Goal: Task Accomplishment & Management: Complete application form

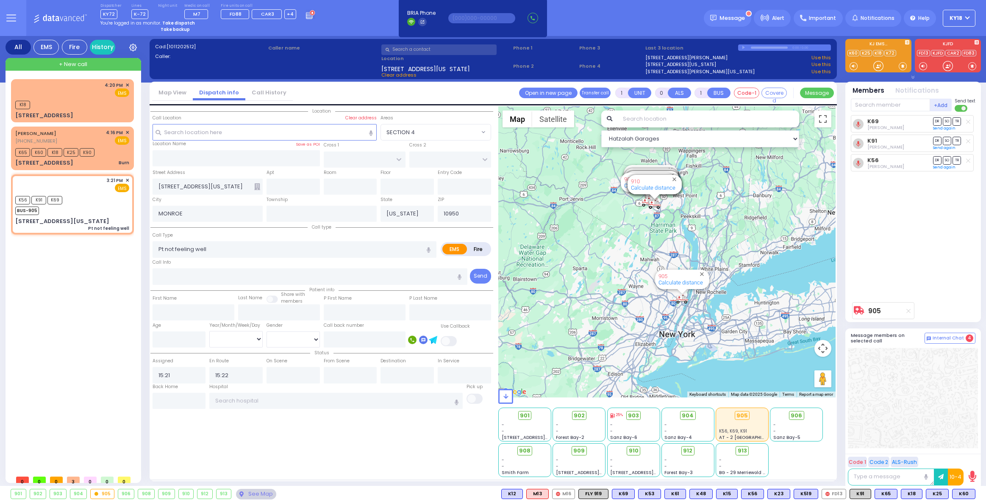
select select
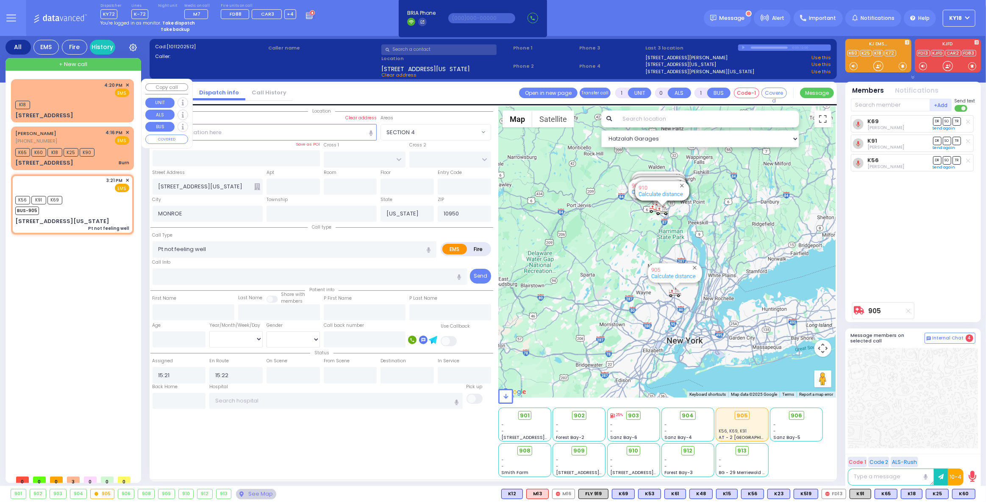
click at [87, 104] on div "K18" at bounding box center [72, 104] width 114 height 11
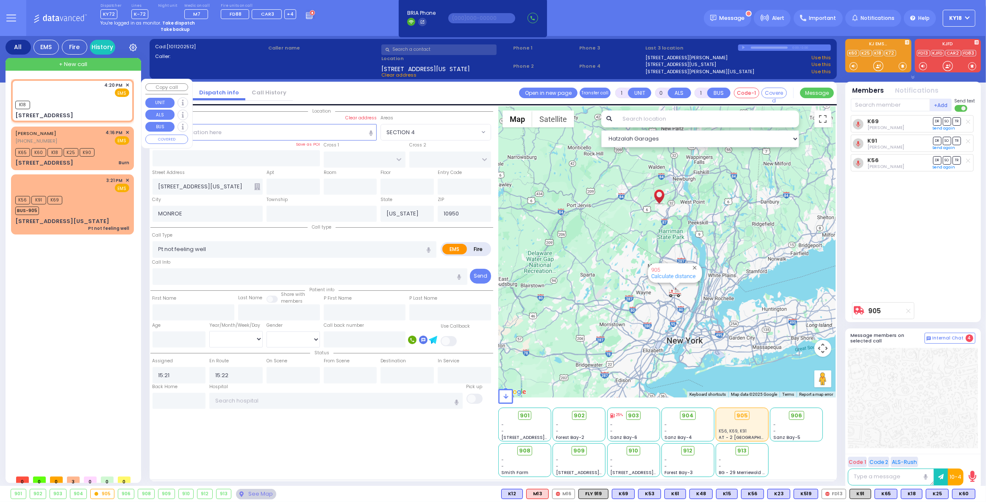
type input "2"
type input "1"
select select
radio input "true"
select select
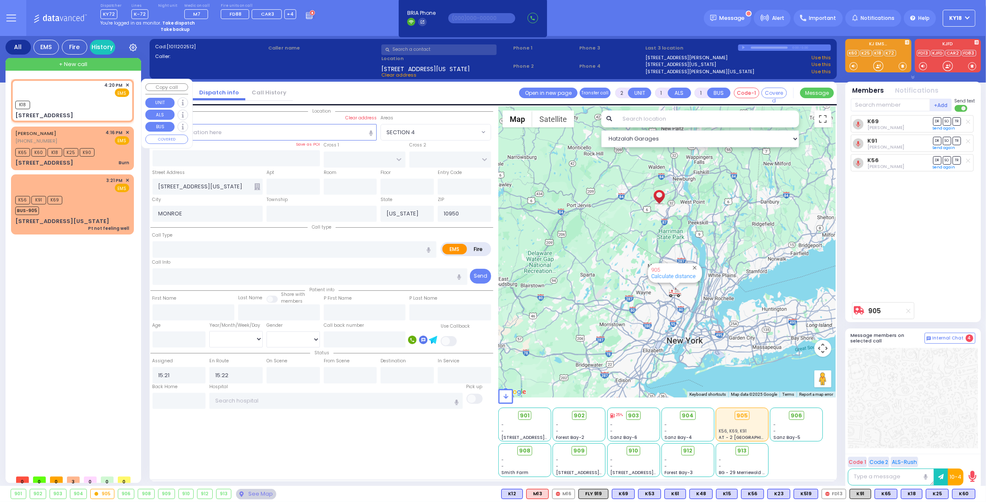
type input "16:20"
type input "16:21"
select select "Hatzalah Garages"
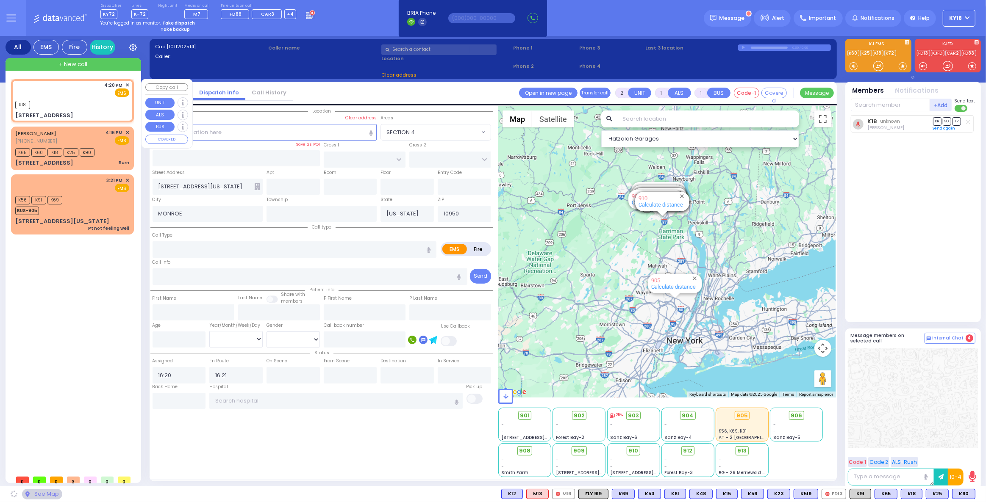
type input "[GEOGRAPHIC_DATA]"
type input "SMITHFIELD COURT"
type input "[STREET_ADDRESS]"
type input "Monroe"
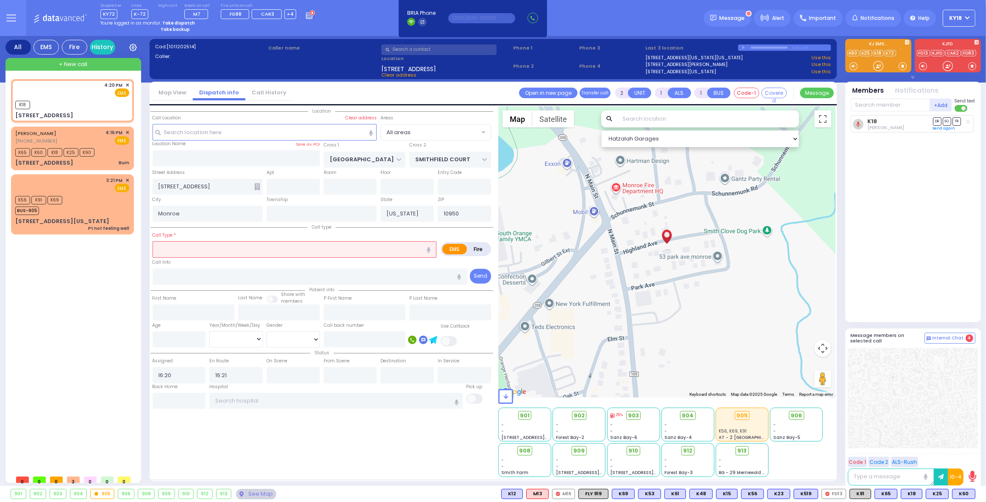
click at [216, 253] on input "text" at bounding box center [294, 249] width 284 height 16
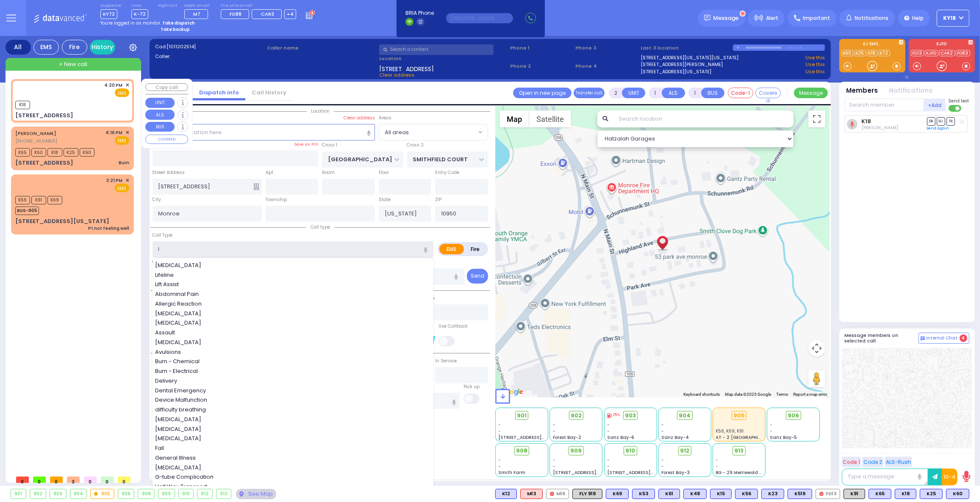
type input "l"
click at [67, 105] on div "K18" at bounding box center [72, 104] width 114 height 11
select select
radio input "true"
select select
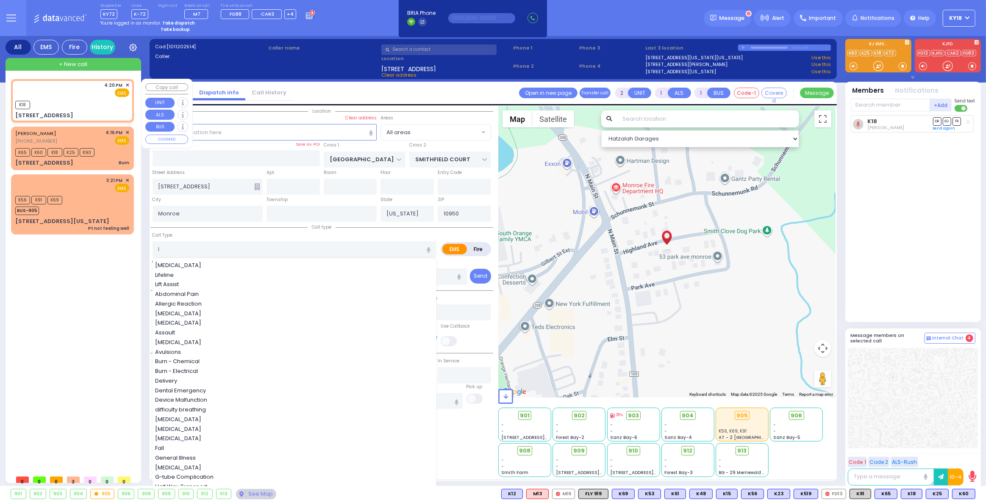
select select "Hatzalah Garages"
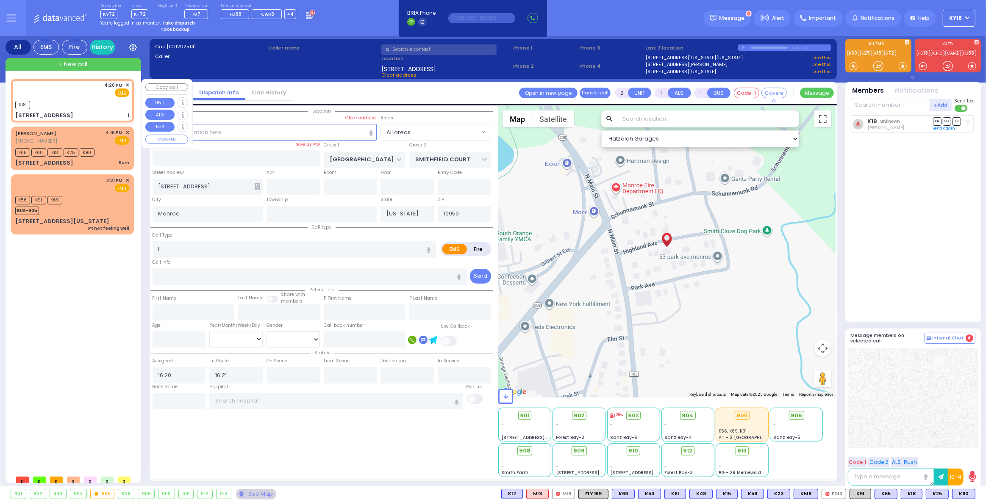
select select
radio input "true"
select select
select select "Hatzalah Garages"
click at [126, 80] on div "4:20 PM ✕ EMS K18 l" at bounding box center [72, 100] width 119 height 41
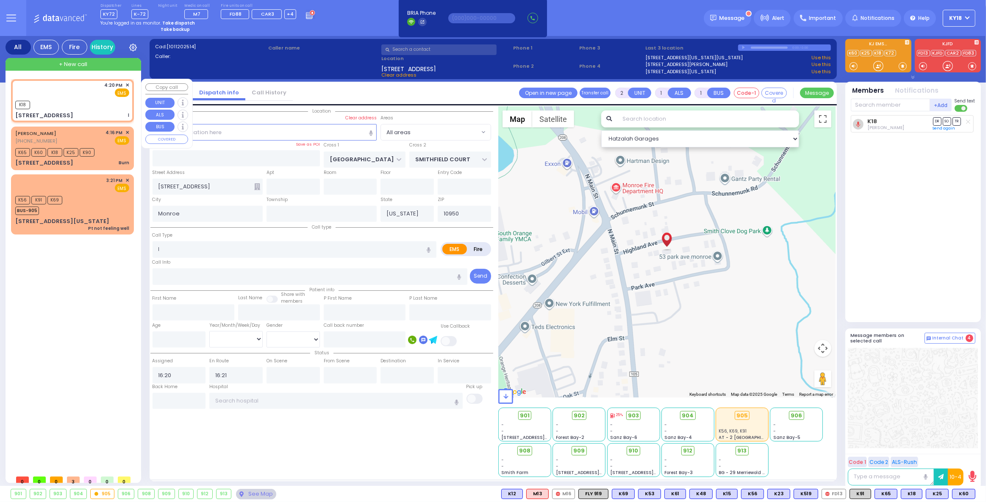
select select
radio input "true"
select select
select select "Hatzalah Garages"
click at [127, 85] on span "✕" at bounding box center [127, 85] width 4 height 7
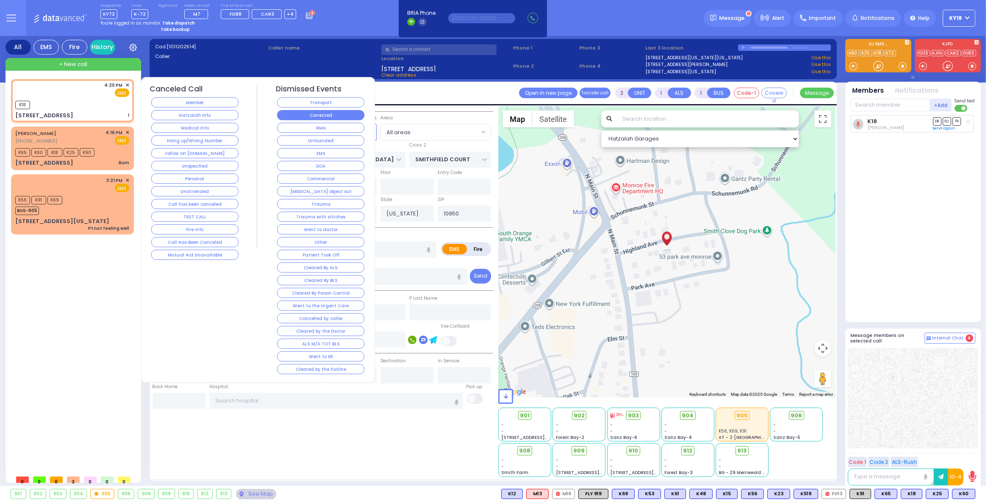
click at [305, 115] on button "Corrected" at bounding box center [320, 115] width 87 height 10
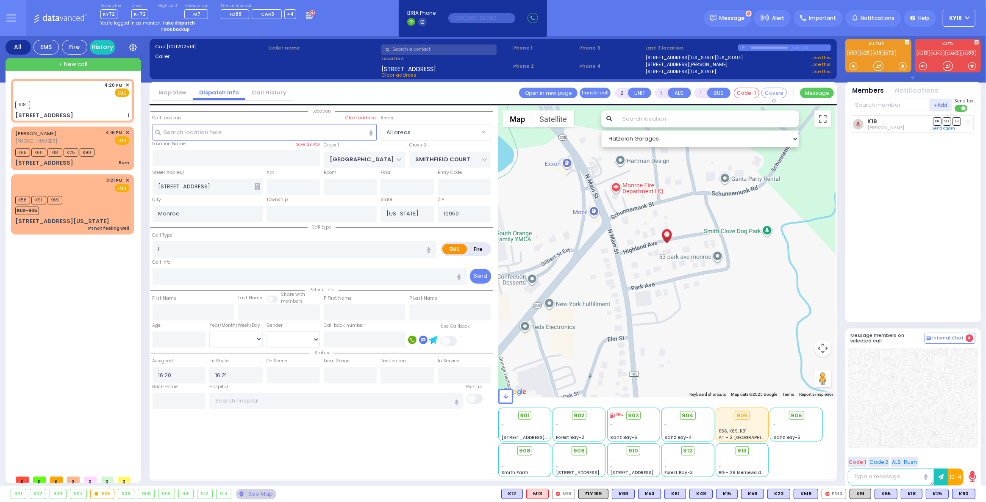
select select
radio input "true"
select select
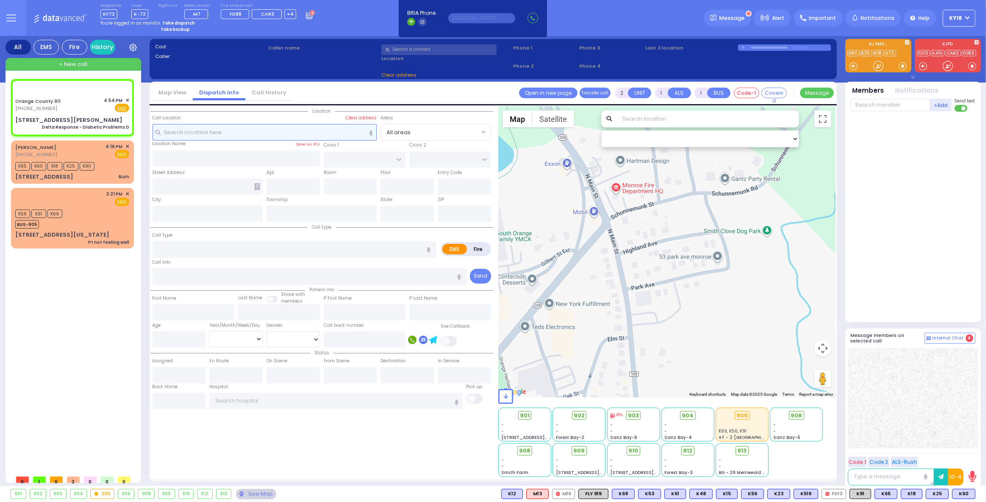
type input "6"
select select
type input "Delta Response - Diabetic Problems D"
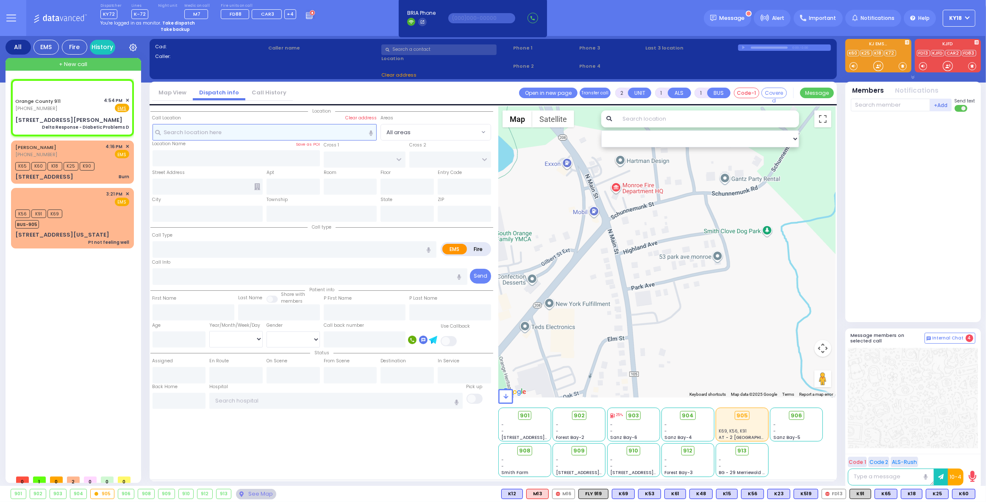
radio input "true"
type input "Nature: : Delta Response - Diabetic Problems D Address: : [STREET_ADDRESS][GEOG…"
select select
select select "Hatzalah Garages"
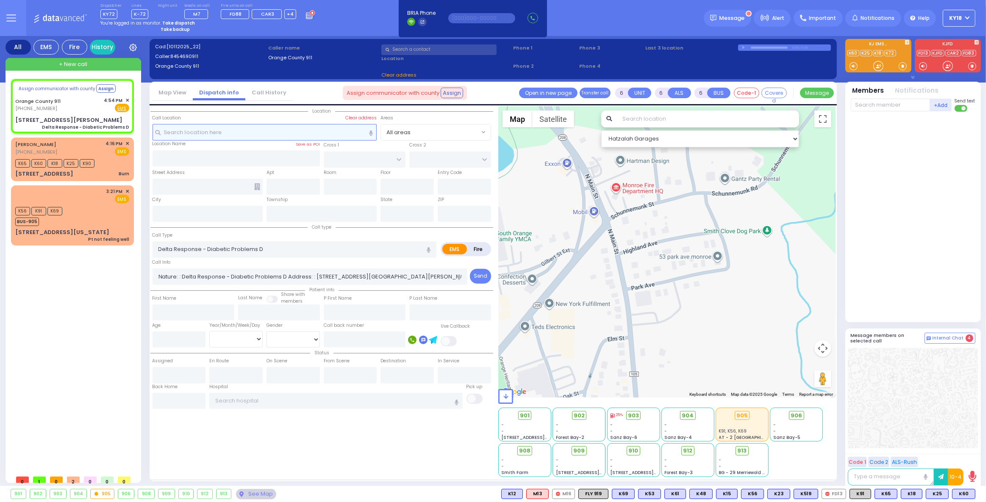
select select
radio input "true"
select select
select select "Hatzalah Garages"
type input "[STREET_ADDRESS][PERSON_NAME]"
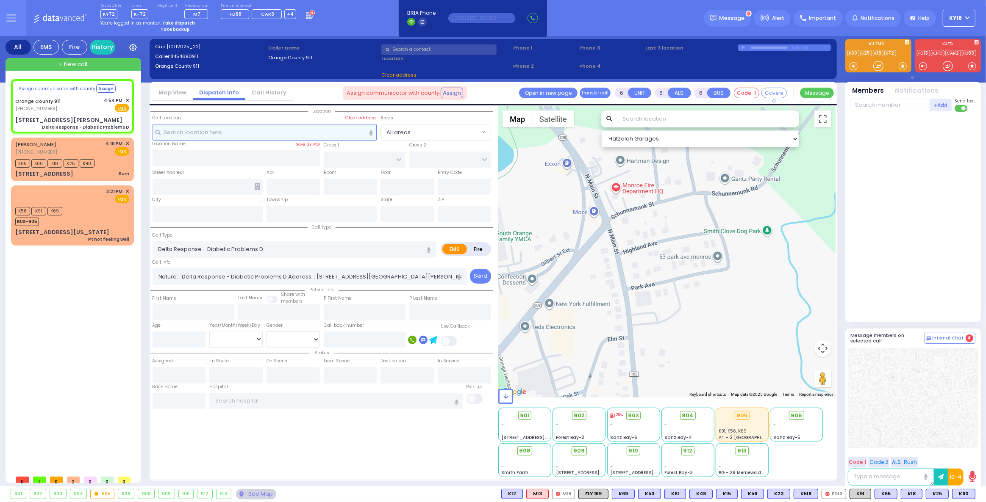
type input "Monroe"
type input "[US_STATE]"
type input "10990"
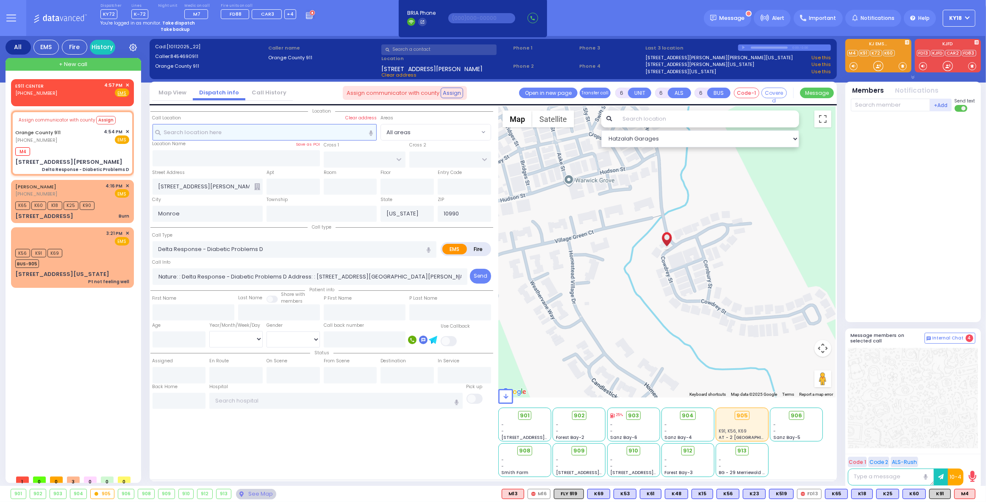
select select
radio input "true"
select select
type input "16:58"
select select "Hatzalah Garages"
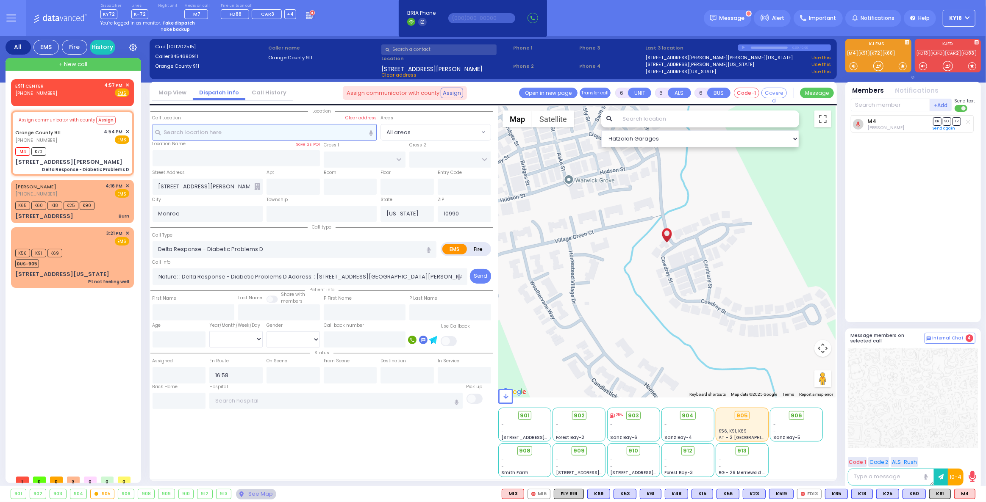
select select
radio input "true"
select select
select select "Hatzalah Garages"
select select
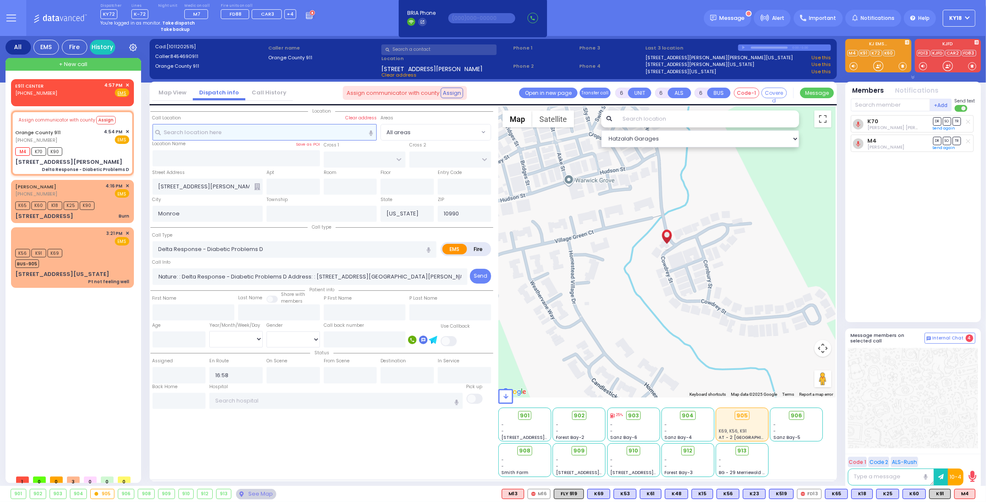
radio input "true"
select select
select select "Hatzalah Garages"
